Goal: Communication & Community: Answer question/provide support

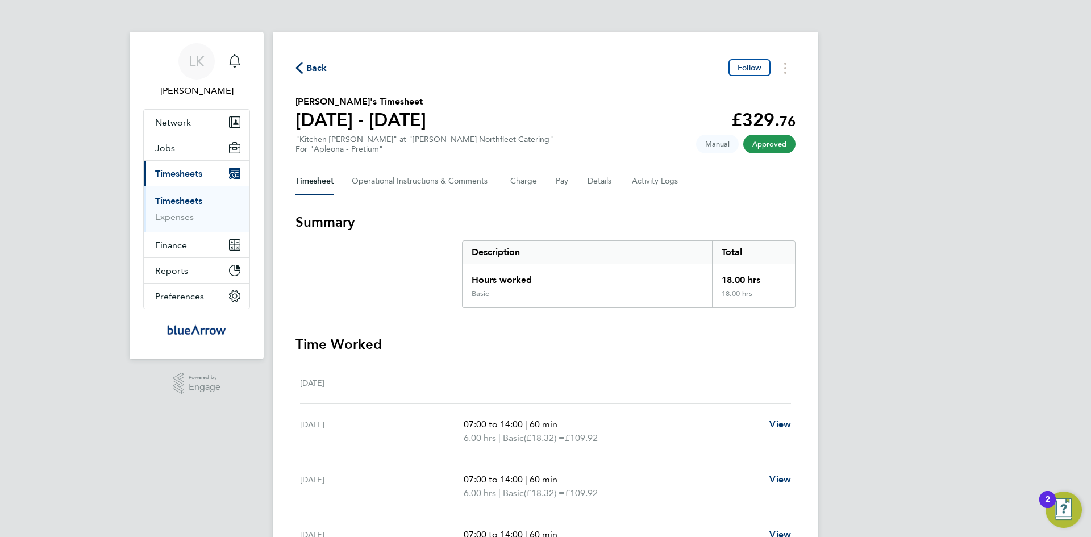
click at [317, 65] on span "Back" at bounding box center [316, 68] width 21 height 14
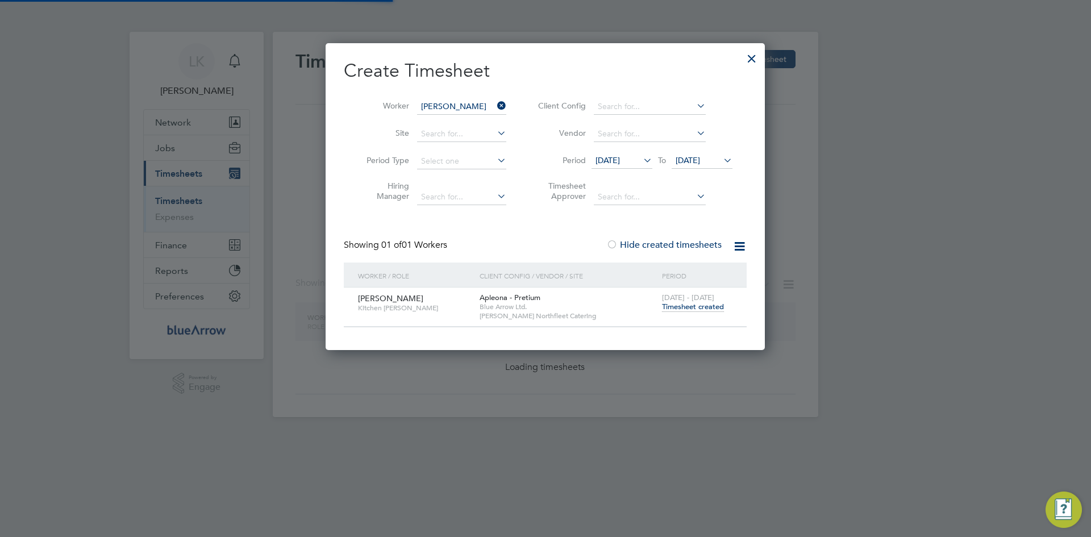
click at [439, 105] on input "Amaka Nwajana" at bounding box center [461, 107] width 89 height 16
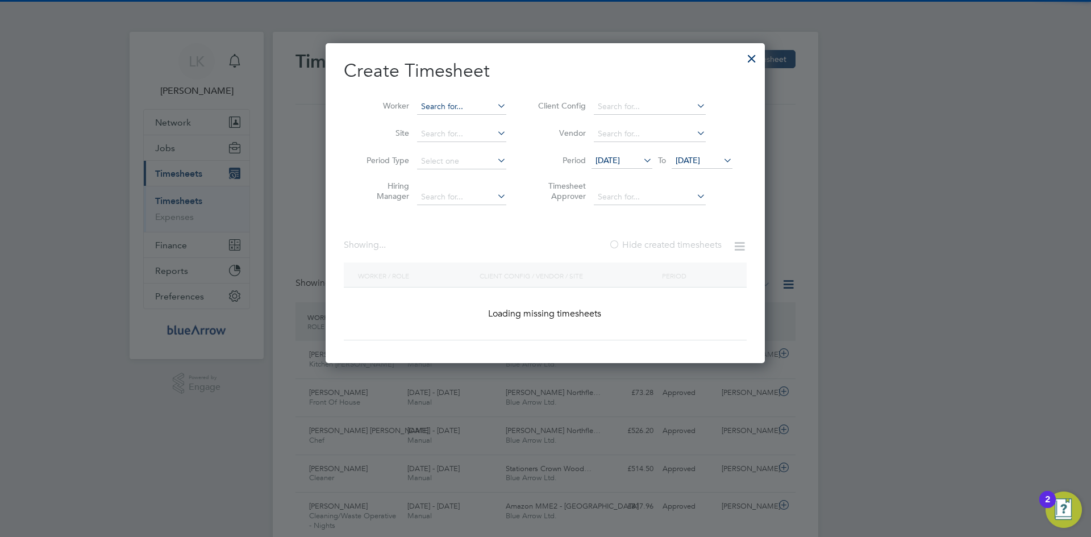
scroll to position [0, 0]
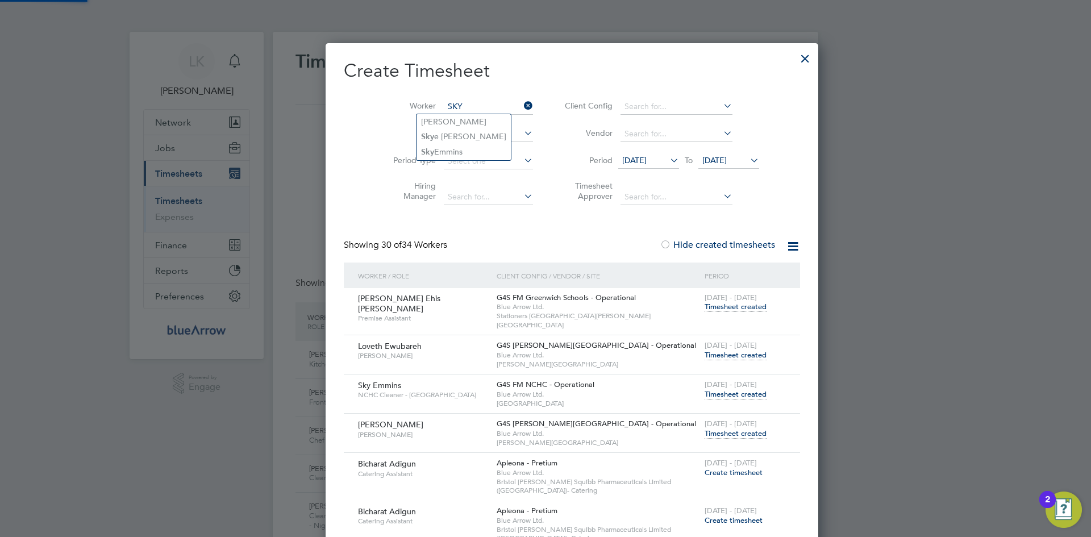
type input "Njila Tata Nelson"
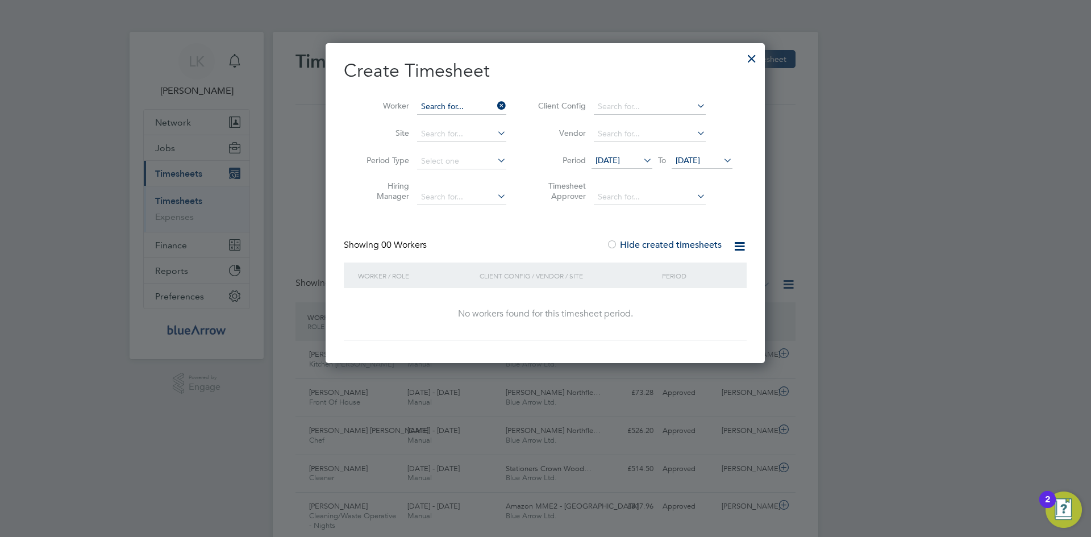
click at [462, 107] on input at bounding box center [461, 107] width 89 height 16
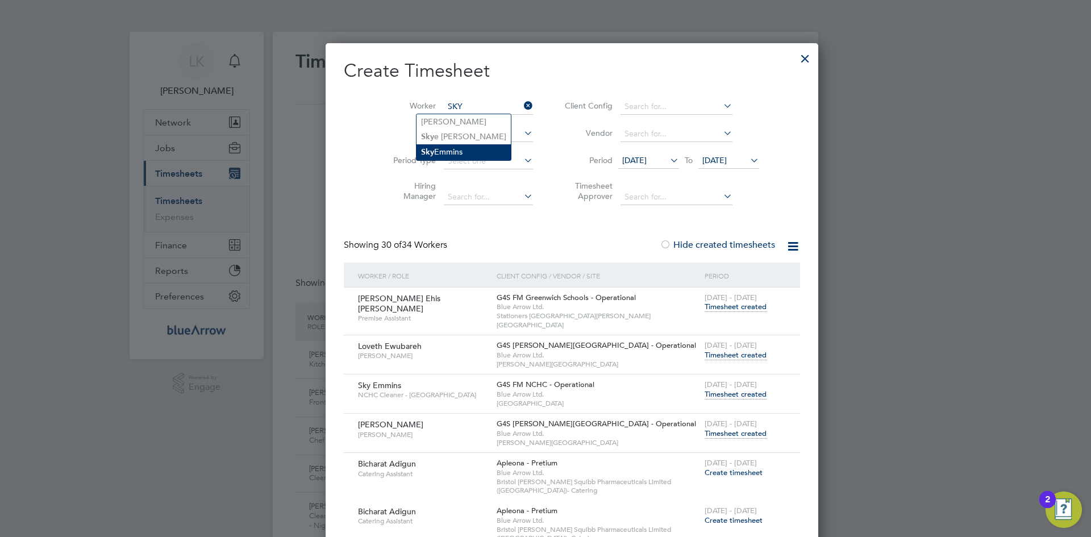
click at [446, 153] on li "Sky Emmins" at bounding box center [464, 151] width 94 height 15
type input "Sky Emmins"
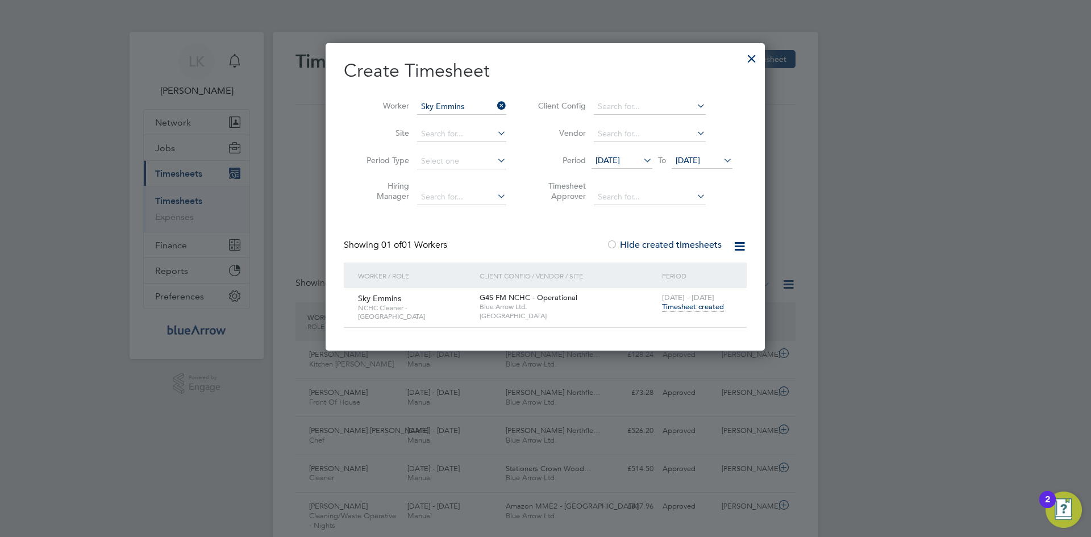
click at [696, 303] on span "Timesheet created" at bounding box center [693, 307] width 62 height 10
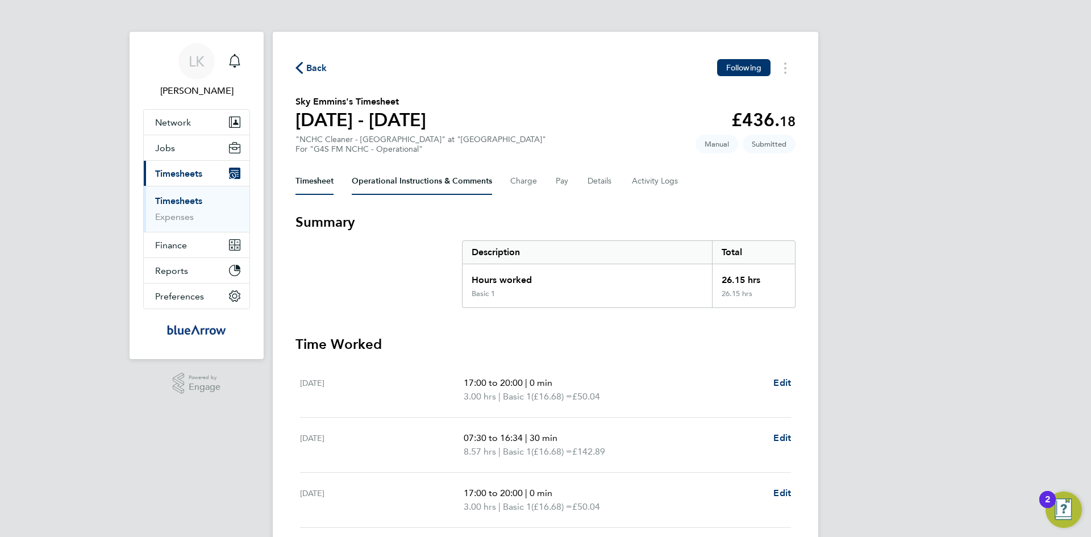
click at [405, 182] on Comments-tab "Operational Instructions & Comments" at bounding box center [422, 181] width 140 height 27
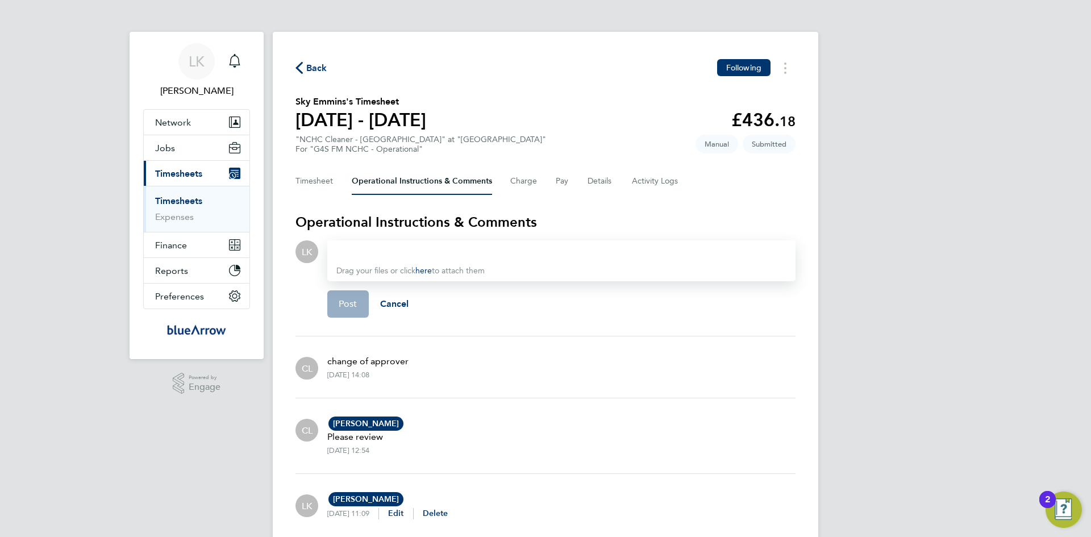
drag, startPoint x: 342, startPoint y: 250, endPoint x: 347, endPoint y: 246, distance: 6.9
click at [345, 246] on div at bounding box center [561, 252] width 450 height 14
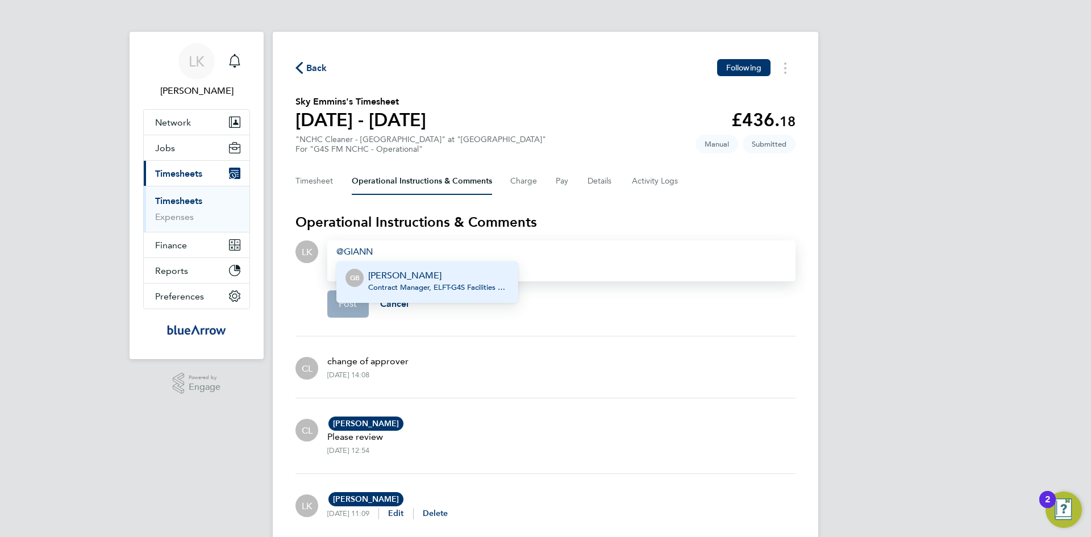
drag, startPoint x: 415, startPoint y: 278, endPoint x: 484, endPoint y: 259, distance: 72.0
click at [419, 278] on p "Gianni Bernardi" at bounding box center [438, 276] width 141 height 14
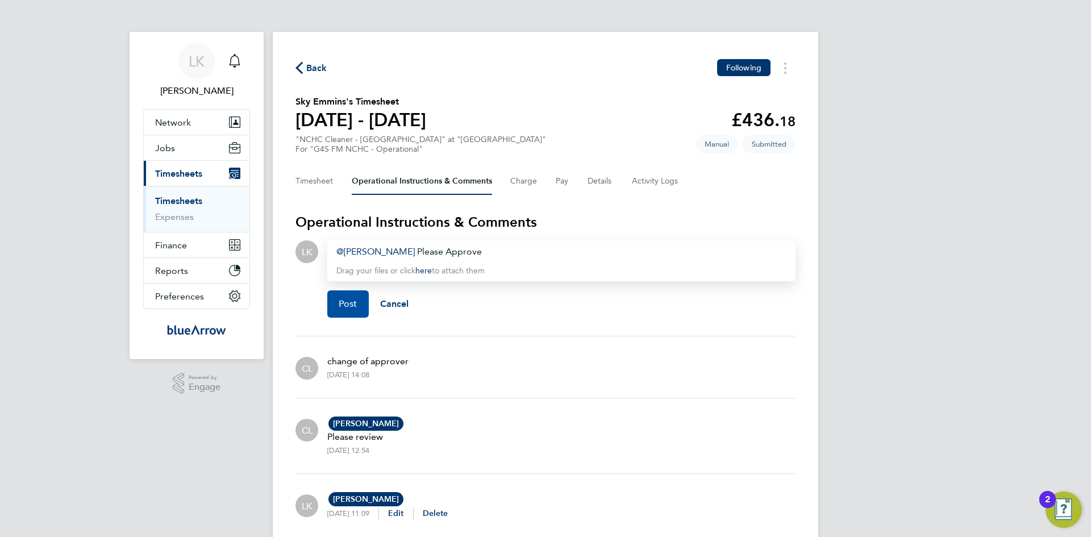
click at [343, 301] on span "Post" at bounding box center [348, 303] width 19 height 11
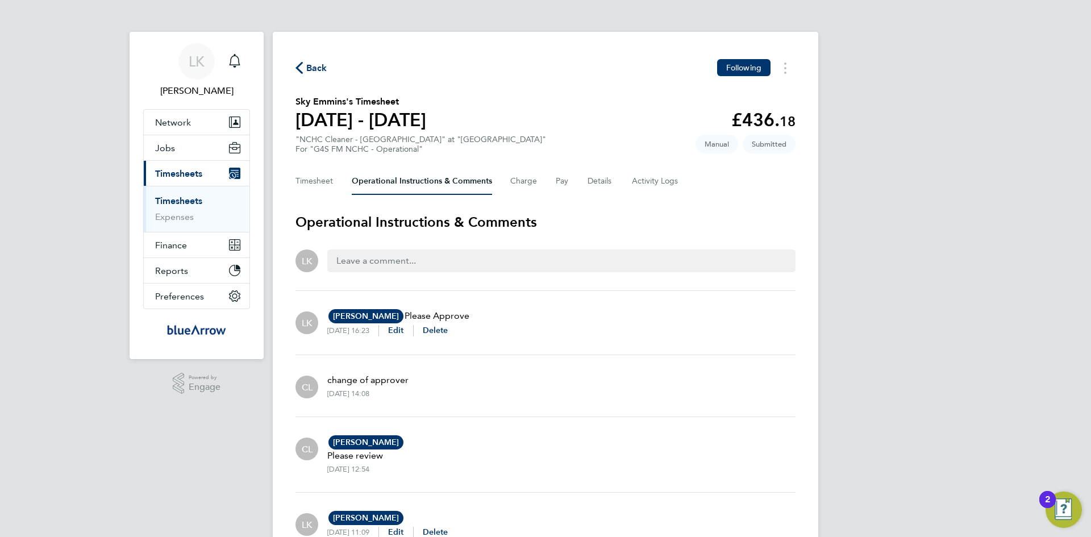
click at [315, 65] on span "Back" at bounding box center [316, 68] width 21 height 14
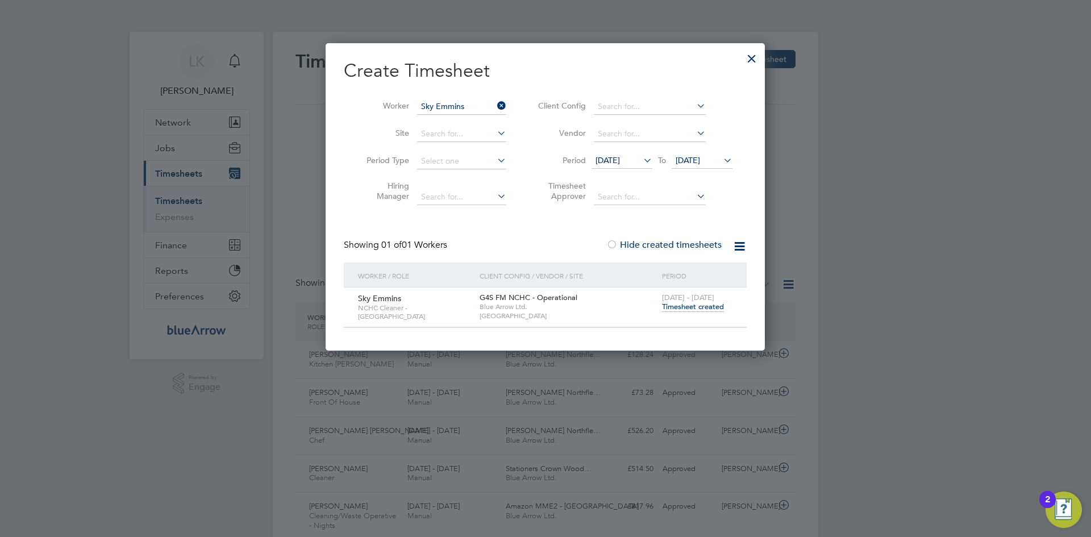
click at [751, 60] on div at bounding box center [752, 55] width 20 height 20
